Goal: Transaction & Acquisition: Obtain resource

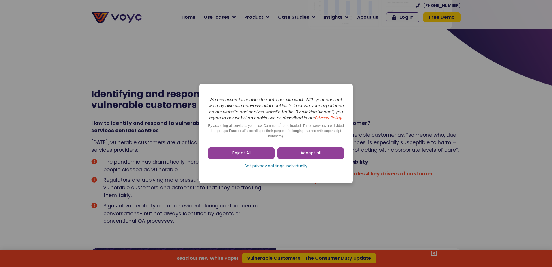
click at [319, 190] on dialog "Skip to consent choices We use essential cookies to make our site work. With yo…" at bounding box center [276, 133] width 552 height 267
click at [305, 156] on span "Accept all" at bounding box center [311, 153] width 20 height 6
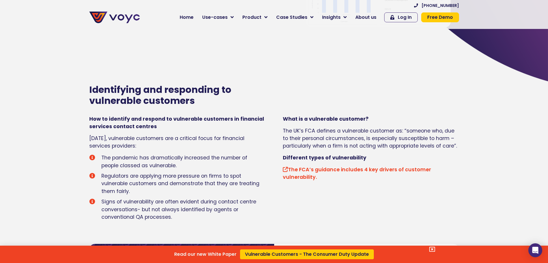
click at [180, 221] on div "Read our new White Paper Vulnerable Customers - The Consumer Duty Update" at bounding box center [274, 131] width 548 height 263
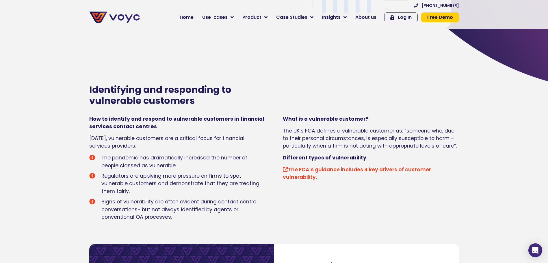
click at [180, 220] on span "Signs of vulnerability are often evident during contact centre conversations- b…" at bounding box center [183, 209] width 166 height 23
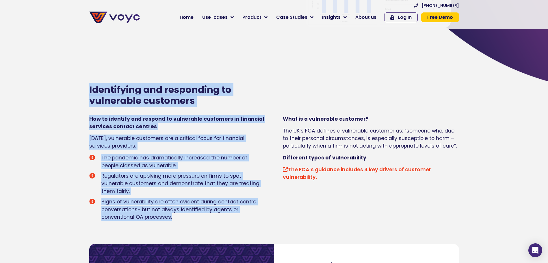
drag, startPoint x: 176, startPoint y: 218, endPoint x: 84, endPoint y: 91, distance: 157.3
copy div "Identifying and responding to vulnerable customers How to identify and respond …"
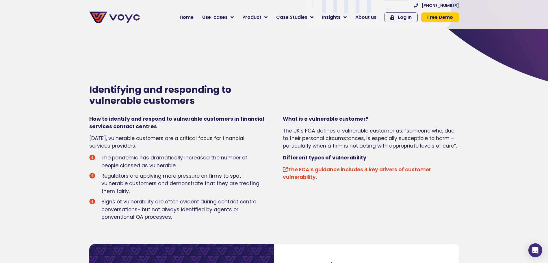
click at [376, 219] on div "What is a vulnerable customer? The UK’s FCA defines a vulnerable customer as: “…" at bounding box center [368, 167] width 188 height 111
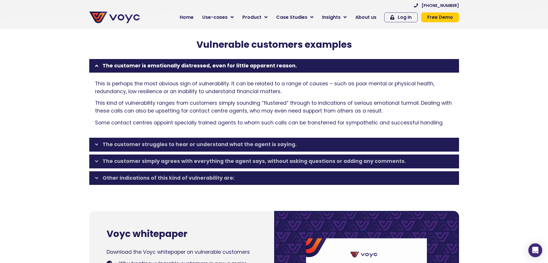
scroll to position [837, 0]
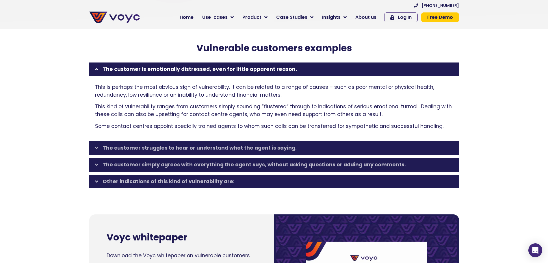
click at [547, 82] on section "Vulnerable customers examples The customer is emotionally distressed, even for …" at bounding box center [274, 104] width 548 height 180
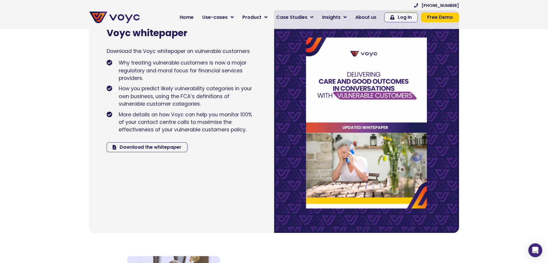
scroll to position [1062, 0]
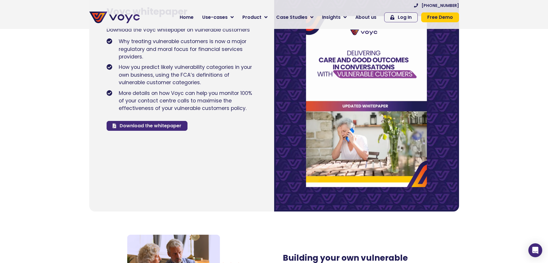
click at [148, 128] on span "Download the whitepaper" at bounding box center [151, 125] width 62 height 5
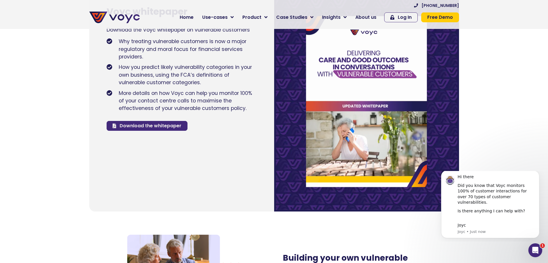
scroll to position [0, 0]
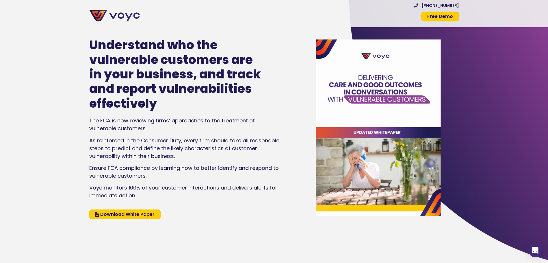
click at [437, 103] on img at bounding box center [378, 127] width 145 height 205
click at [413, 118] on img at bounding box center [378, 127] width 145 height 205
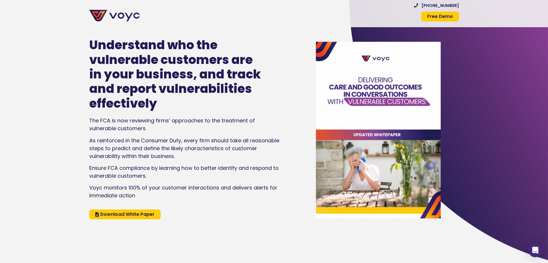
click at [108, 219] on link "Download White Paper" at bounding box center [124, 214] width 71 height 10
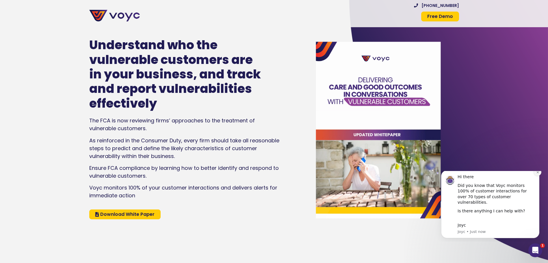
click at [537, 174] on icon "Dismiss notification" at bounding box center [537, 171] width 3 height 3
